Goal: Information Seeking & Learning: Understand process/instructions

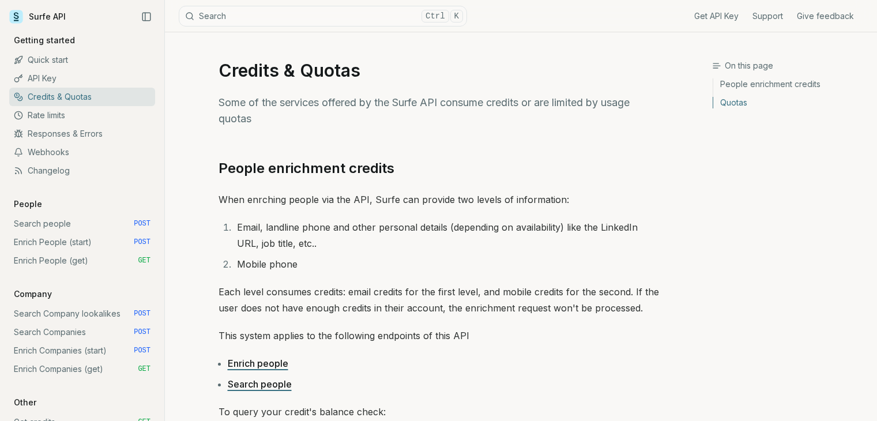
scroll to position [461, 0]
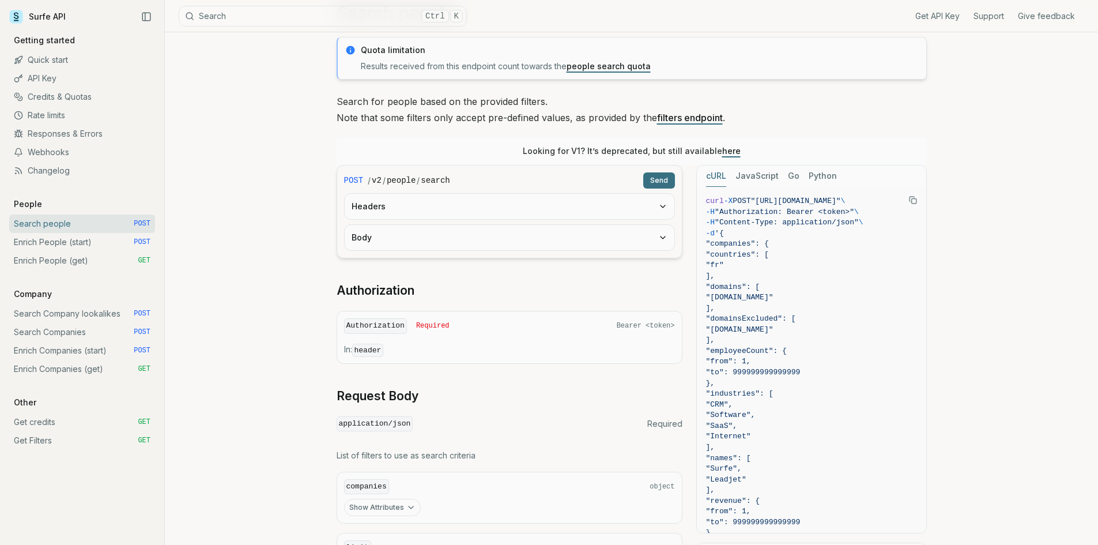
scroll to position [0, 15]
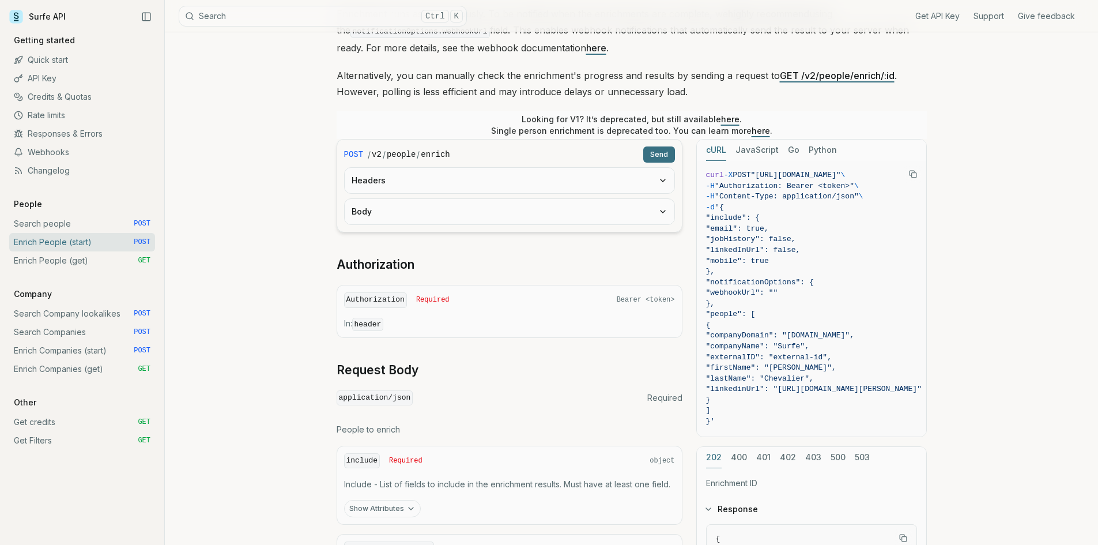
scroll to position [231, 0]
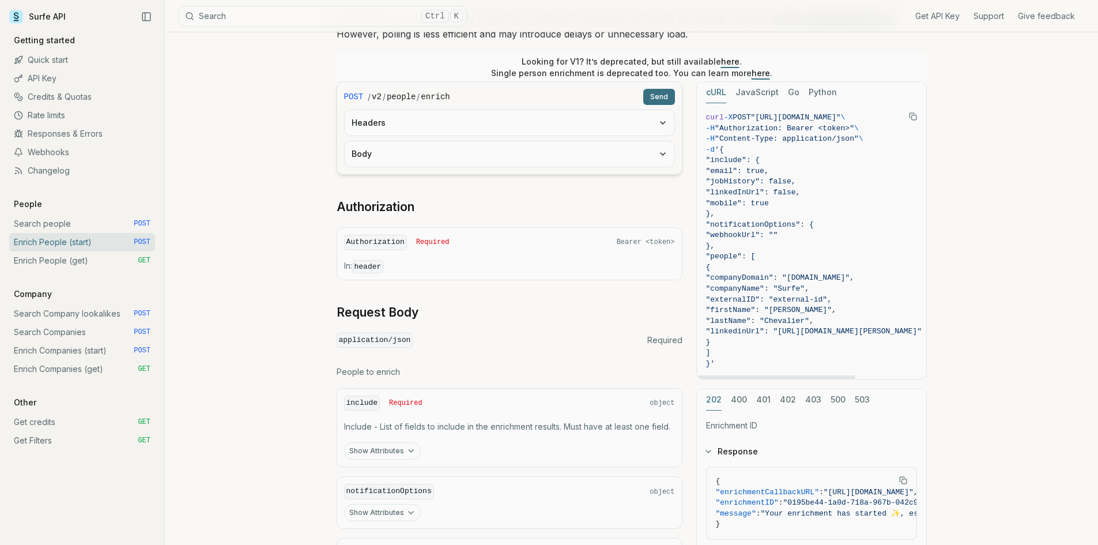
click at [747, 89] on button "JavaScript" at bounding box center [757, 92] width 43 height 21
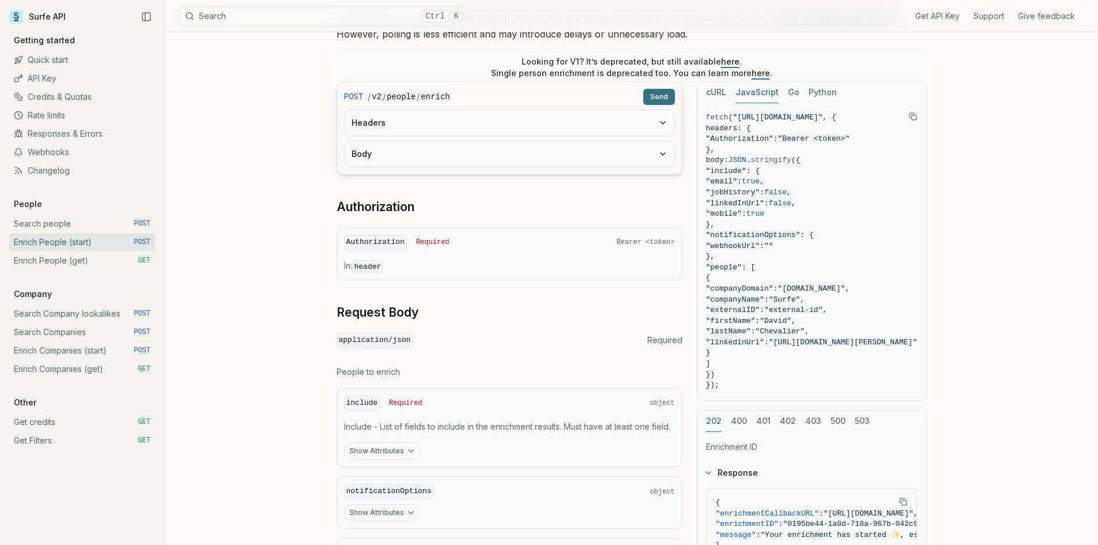
click at [795, 92] on button "Go" at bounding box center [794, 92] width 12 height 21
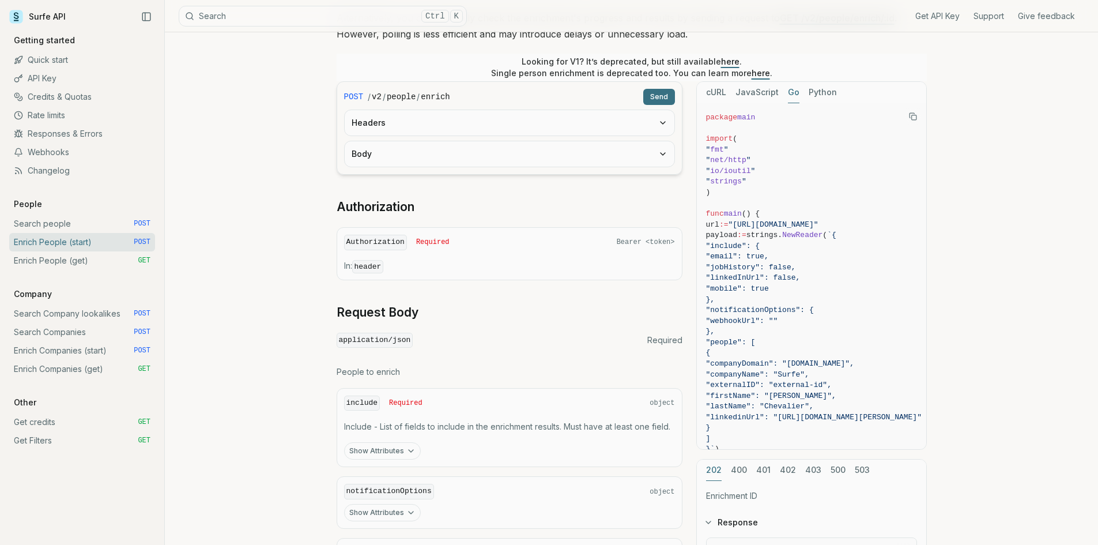
click at [713, 92] on button "cURL" at bounding box center [716, 92] width 20 height 21
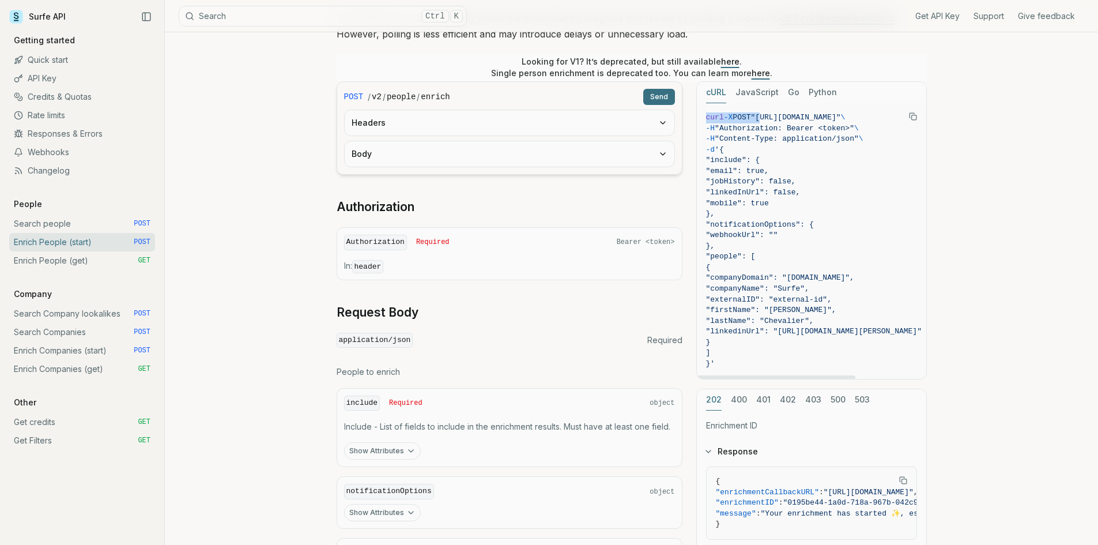
scroll to position [0, 102]
drag, startPoint x: 762, startPoint y: 118, endPoint x: 939, endPoint y: 125, distance: 177.1
click at [939, 125] on article "Enrich People (start) Quota limitation This endpoint will not succeed if there …" at bounding box center [632, 260] width 646 height 917
click at [862, 192] on span ""linkedInUrl": false," at bounding box center [810, 192] width 216 height 11
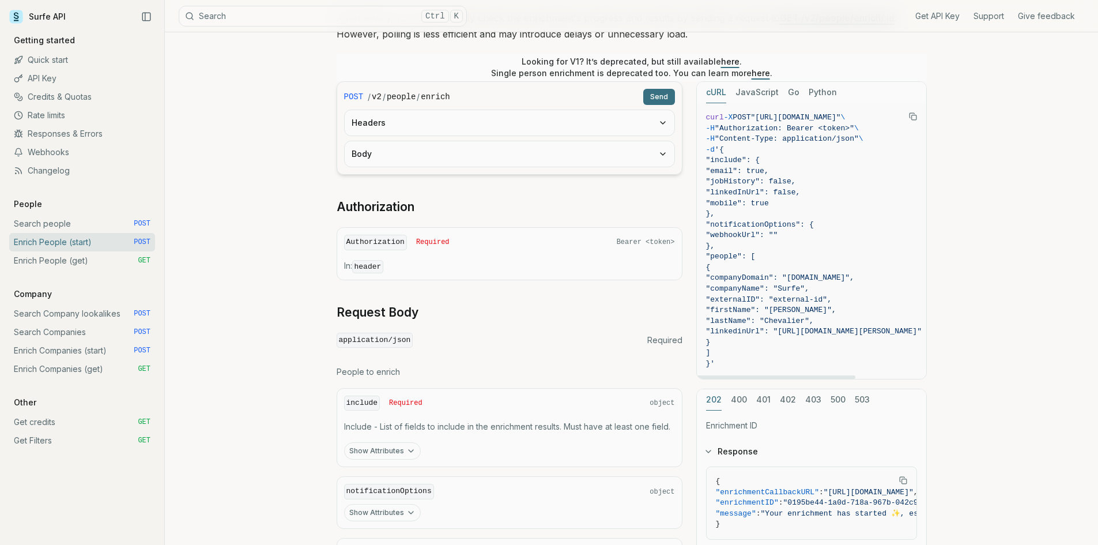
drag, startPoint x: 780, startPoint y: 375, endPoint x: 608, endPoint y: 364, distance: 172.1
click at [697, 375] on div at bounding box center [776, 376] width 159 height 3
click at [507, 153] on button "Body" at bounding box center [510, 153] width 330 height 25
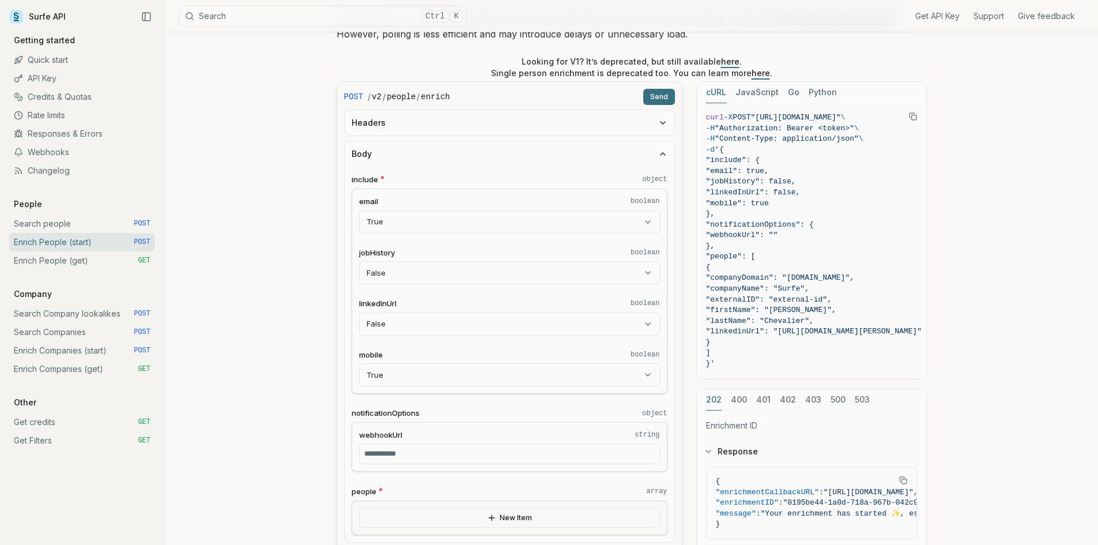
click at [439, 111] on button "Headers" at bounding box center [510, 122] width 330 height 25
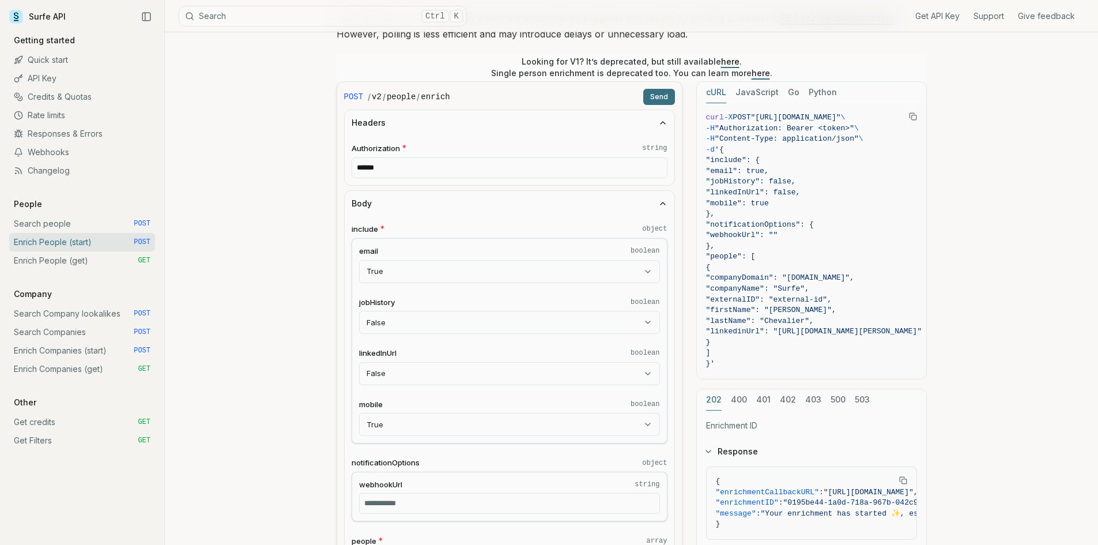
click at [439, 111] on button "Headers" at bounding box center [510, 122] width 330 height 25
